Goal: Task Accomplishment & Management: Complete application form

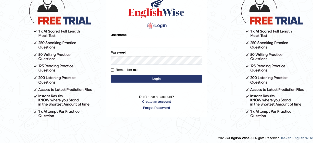
scroll to position [43, 0]
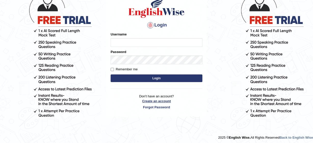
type input "Gurmeet01"
click at [164, 101] on link "Create an account" at bounding box center [157, 101] width 92 height 5
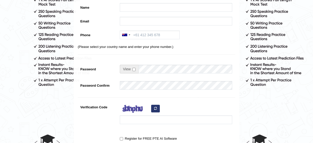
type input "Gurmeet01"
click at [151, 95] on div "Register Username Gurmeet01 Name Email Phone Australia +61 India (भारत) +91 New…" at bounding box center [156, 55] width 165 height 213
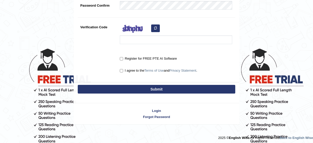
scroll to position [160, 0]
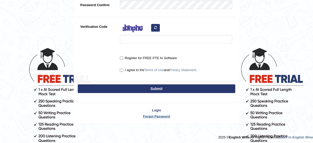
click at [153, 116] on link "Forgot Password" at bounding box center [156, 116] width 165 height 5
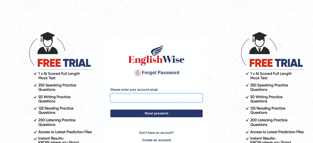
click at [153, 97] on input "Please enter your account email" at bounding box center [156, 98] width 92 height 9
type input "[EMAIL_ADDRESS][DOMAIN_NAME]"
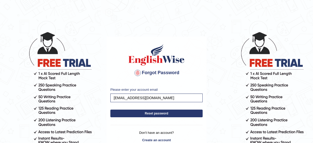
click at [147, 113] on button "Reset password" at bounding box center [156, 114] width 92 height 8
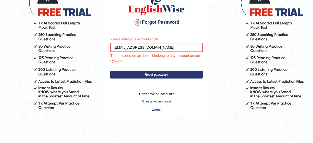
scroll to position [64, 0]
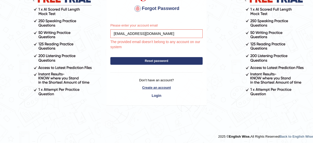
click at [157, 88] on link "Create an account" at bounding box center [156, 87] width 92 height 5
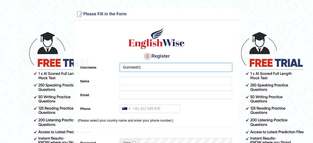
click at [153, 67] on input "Gurmeet01" at bounding box center [176, 67] width 112 height 9
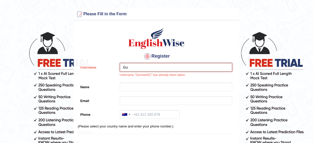
type input "G"
type input "monika17"
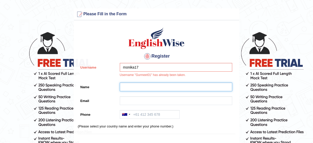
click at [134, 87] on input "Name" at bounding box center [176, 87] width 112 height 9
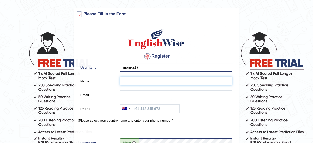
type input "Monika"
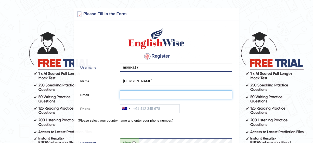
type input "sachinror138@gmail.com"
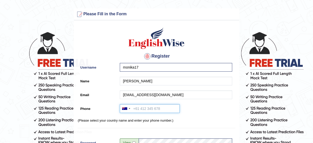
type input "+61422886604"
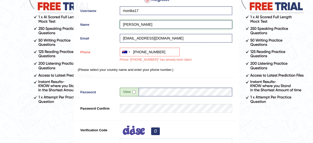
scroll to position [57, 0]
click at [133, 93] on input "checkbox" at bounding box center [133, 91] width 3 height 3
checkbox input "true"
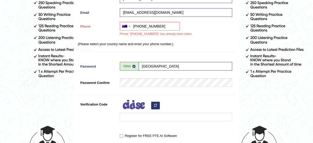
scroll to position [83, 0]
click at [107, 116] on div "Verification Code" at bounding box center [157, 112] width 158 height 24
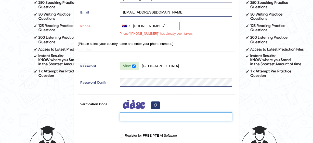
click at [136, 120] on input "Verification Code" at bounding box center [176, 116] width 112 height 9
type input "qurqrum"
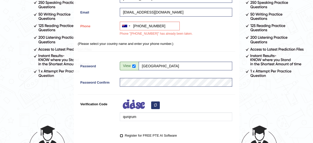
click at [120, 135] on input "Register for FREE PTE AI Software" at bounding box center [121, 135] width 3 height 3
checkbox input "true"
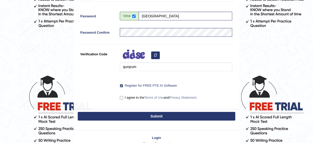
scroll to position [134, 0]
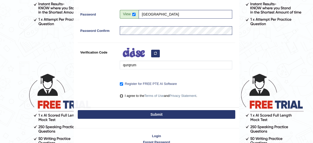
click at [121, 96] on input "I agree to the Terms of Use and Privacy Statement ." at bounding box center [121, 95] width 3 height 3
checkbox input "true"
click at [124, 115] on button "Submit" at bounding box center [157, 114] width 158 height 9
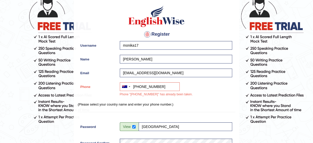
scroll to position [41, 0]
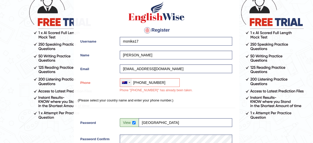
click at [128, 83] on div at bounding box center [126, 83] width 12 height 8
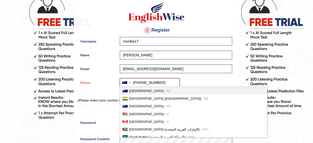
click at [157, 82] on input "+61422886604" at bounding box center [150, 82] width 60 height 9
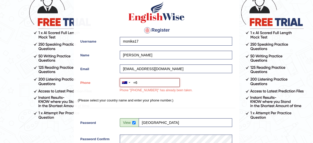
type input "+"
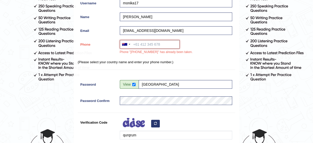
scroll to position [175, 0]
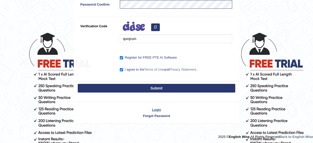
click at [157, 108] on link "Login" at bounding box center [156, 109] width 165 height 5
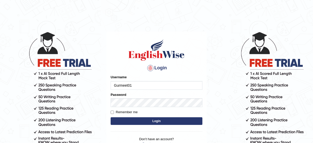
click at [141, 86] on input "Gurmeet01" at bounding box center [157, 85] width 92 height 9
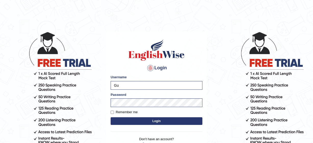
type input "G"
type input "0422886604"
drag, startPoint x: 112, startPoint y: 109, endPoint x: 111, endPoint y: 114, distance: 4.5
click at [111, 114] on form "Please fix the following errors: Username 0422886604 Password Remember me Login" at bounding box center [157, 100] width 92 height 51
click at [111, 114] on input "Remember me" at bounding box center [112, 112] width 3 height 3
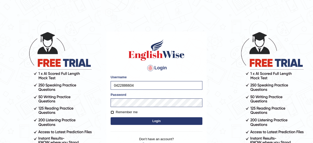
checkbox input "true"
click at [145, 123] on button "Login" at bounding box center [157, 121] width 92 height 8
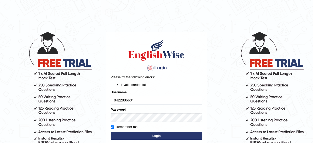
scroll to position [59, 0]
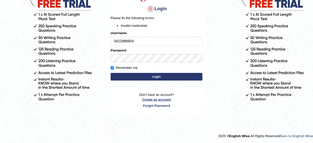
click at [145, 99] on link "Create an account" at bounding box center [157, 99] width 92 height 5
